Goal: Information Seeking & Learning: Learn about a topic

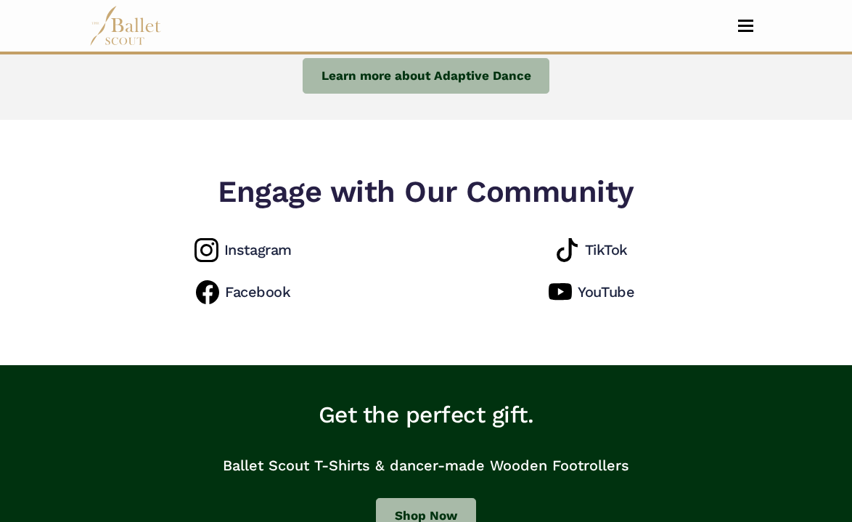
scroll to position [1366, 0]
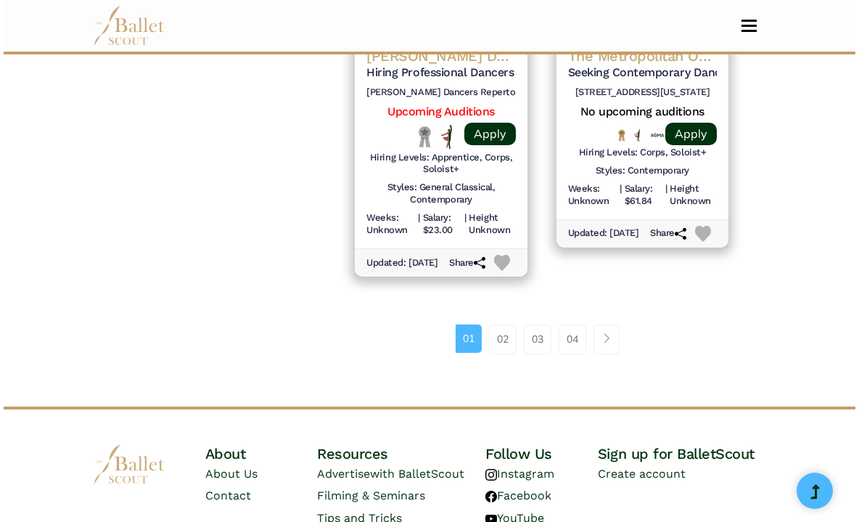
scroll to position [2171, 0]
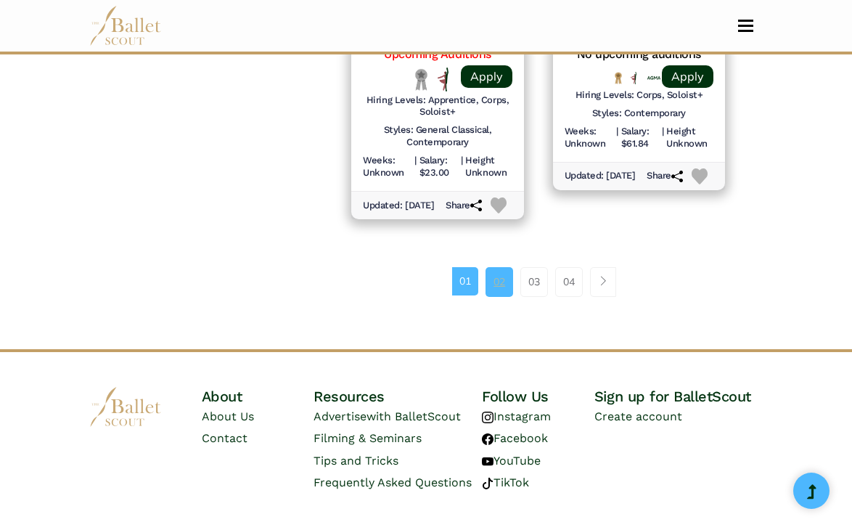
click at [503, 296] on link "02" at bounding box center [499, 281] width 28 height 29
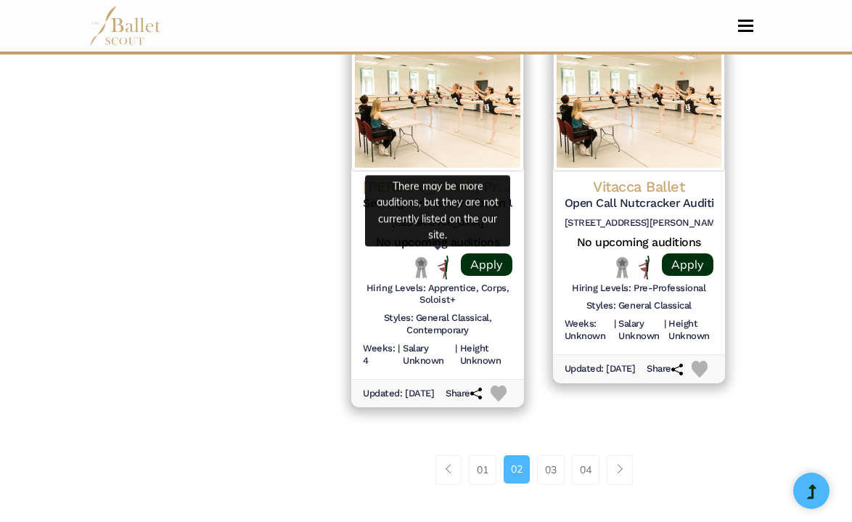
scroll to position [1995, 0]
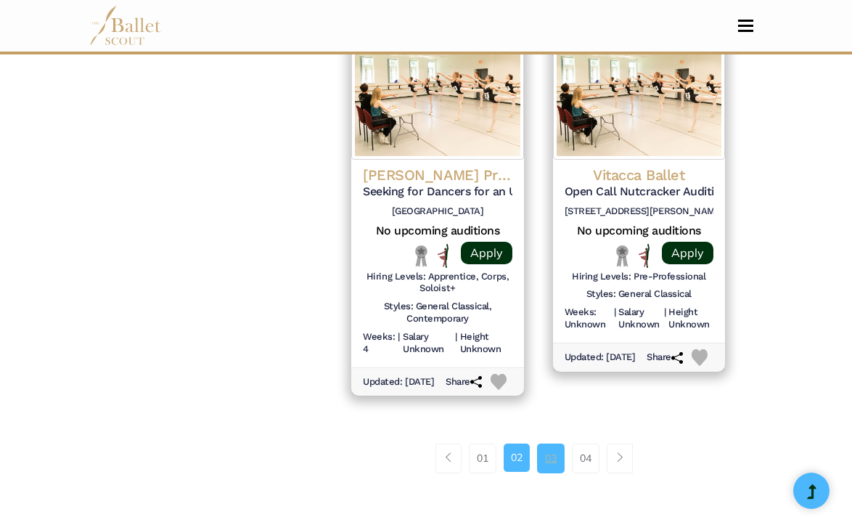
click at [544, 472] on link "03" at bounding box center [551, 457] width 28 height 29
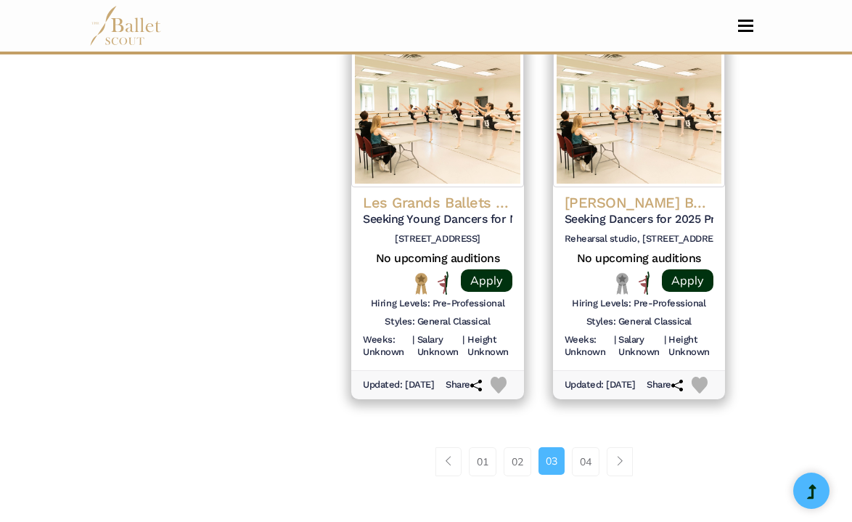
scroll to position [1985, 0]
